Goal: Transaction & Acquisition: Book appointment/travel/reservation

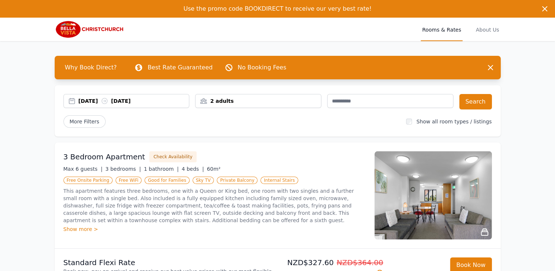
click at [104, 101] on div "[DATE] [DATE]" at bounding box center [134, 100] width 111 height 7
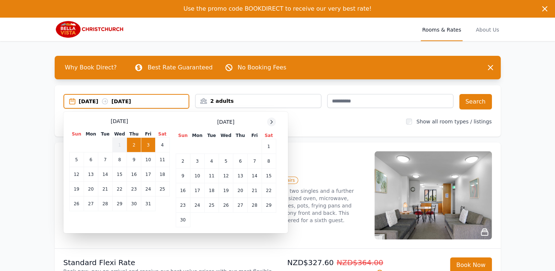
click at [271, 120] on icon at bounding box center [272, 121] width 2 height 3
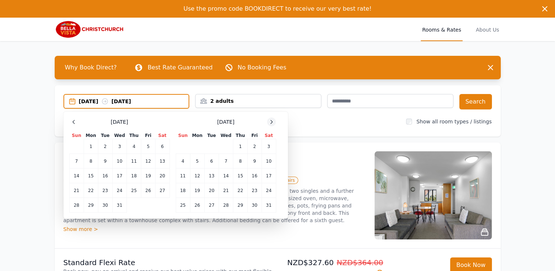
click at [271, 120] on icon at bounding box center [272, 121] width 2 height 3
click at [134, 184] on td "26" at bounding box center [134, 190] width 14 height 15
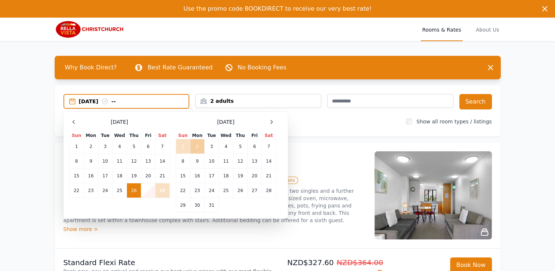
click at [195, 146] on td "2" at bounding box center [197, 146] width 14 height 15
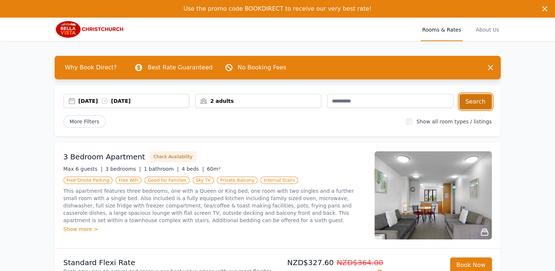
click at [478, 99] on button "Search" at bounding box center [475, 101] width 33 height 15
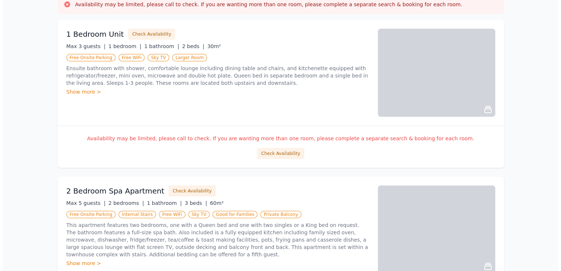
scroll to position [145, 0]
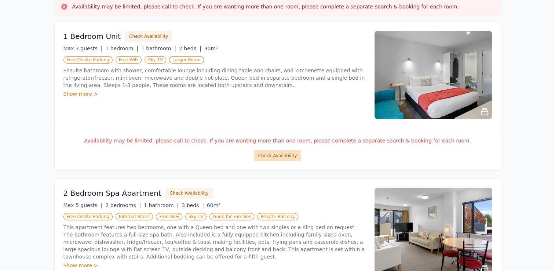
click at [283, 159] on button "Check Availability" at bounding box center [277, 155] width 47 height 11
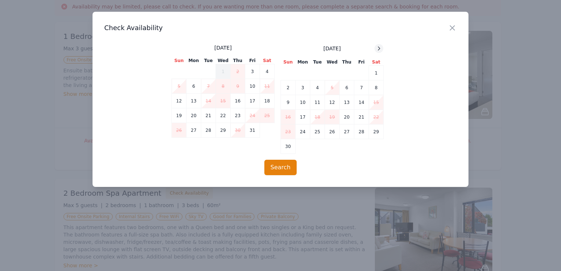
click at [379, 47] on icon at bounding box center [379, 48] width 2 height 3
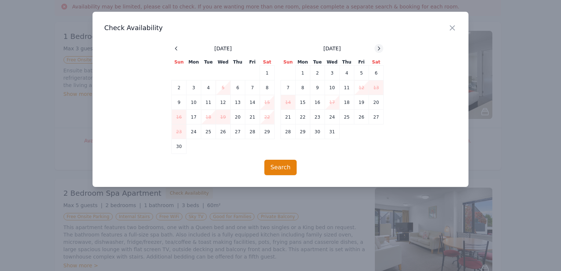
click at [379, 47] on icon at bounding box center [379, 48] width 2 height 3
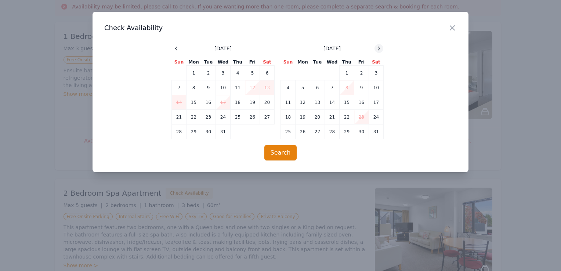
click at [379, 47] on icon at bounding box center [379, 48] width 2 height 3
click at [342, 114] on td "26" at bounding box center [346, 117] width 15 height 15
click at [379, 48] on icon at bounding box center [379, 48] width 2 height 3
click at [235, 117] on td "26" at bounding box center [237, 117] width 15 height 15
click at [224, 116] on td "25" at bounding box center [223, 117] width 15 height 15
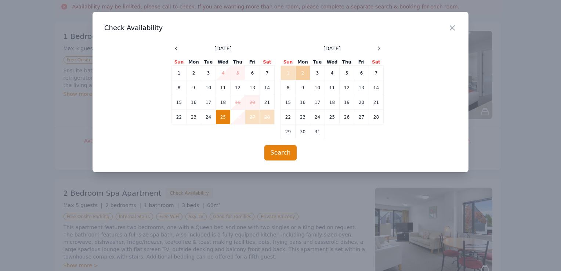
click at [300, 71] on td "2" at bounding box center [302, 73] width 15 height 15
click at [280, 158] on button "Search" at bounding box center [280, 152] width 33 height 15
